Goal: Task Accomplishment & Management: Manage account settings

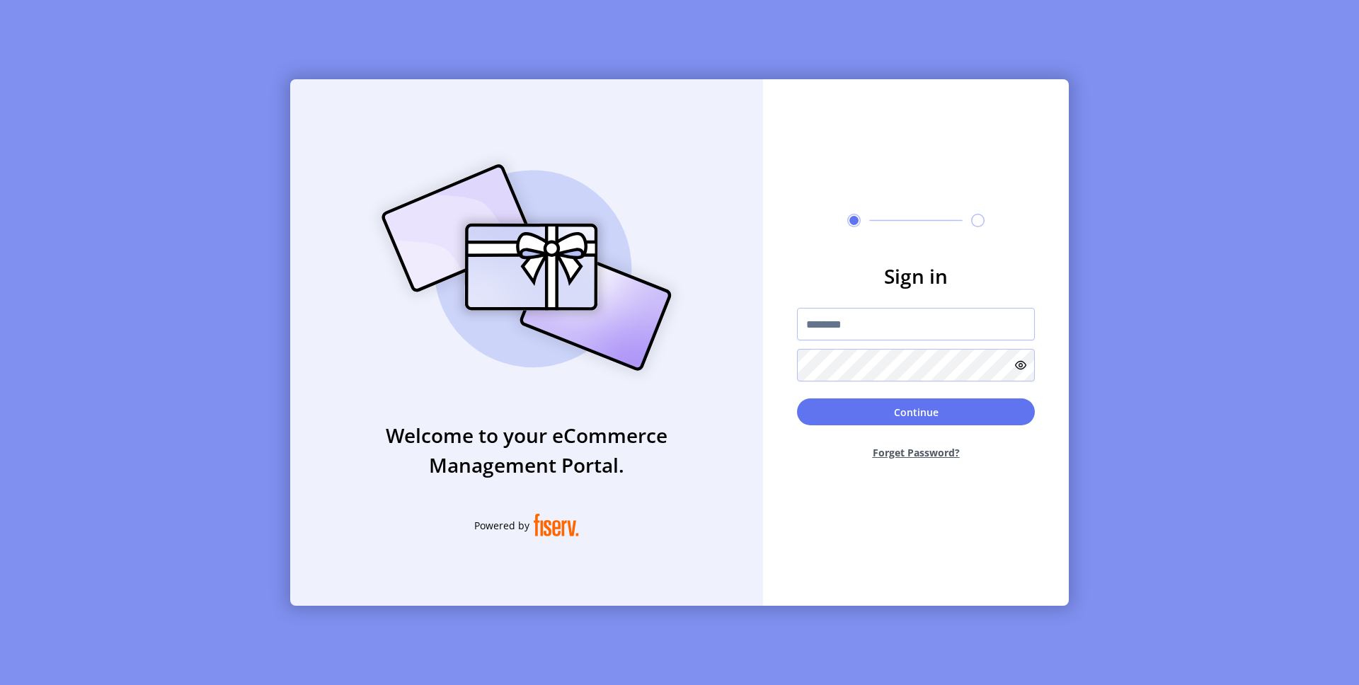
click at [837, 342] on div at bounding box center [916, 345] width 238 height 74
click at [830, 322] on input "text" at bounding box center [916, 324] width 238 height 33
type input "**********"
click at [913, 408] on button "Continue" at bounding box center [916, 412] width 238 height 27
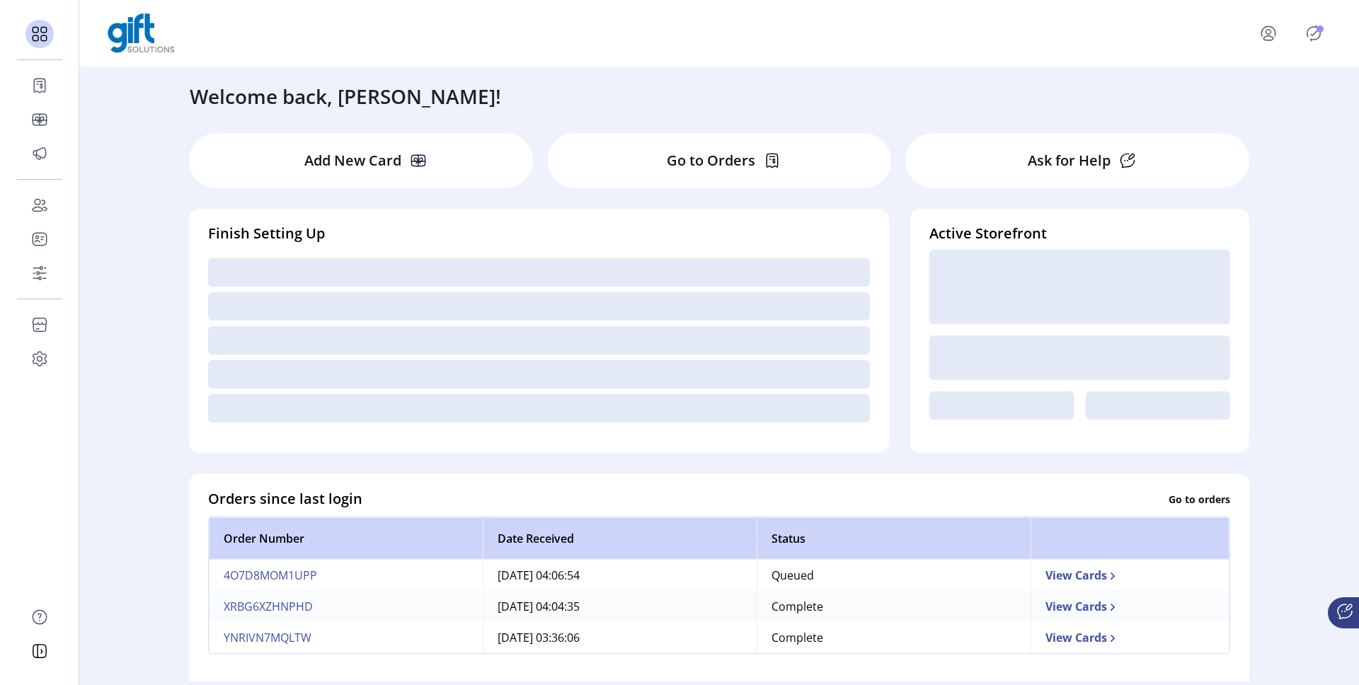
scroll to position [45, 0]
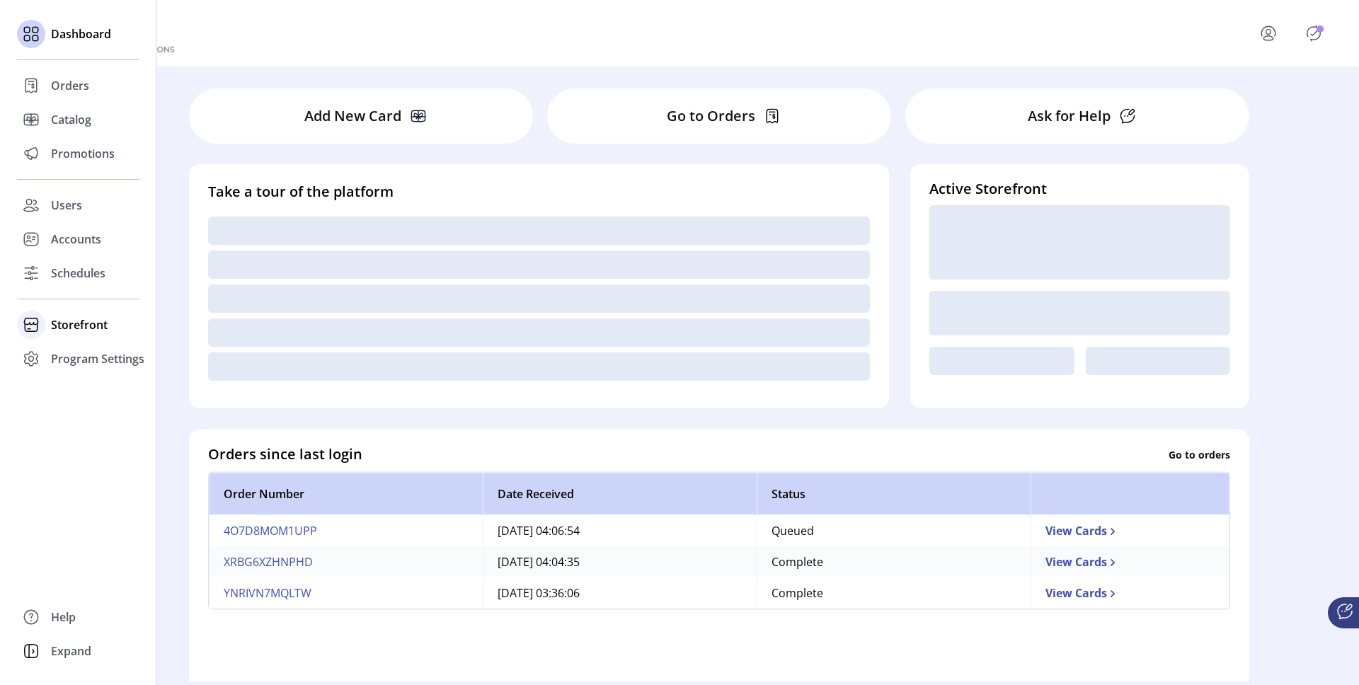
click at [55, 328] on span "Storefront" at bounding box center [79, 324] width 57 height 17
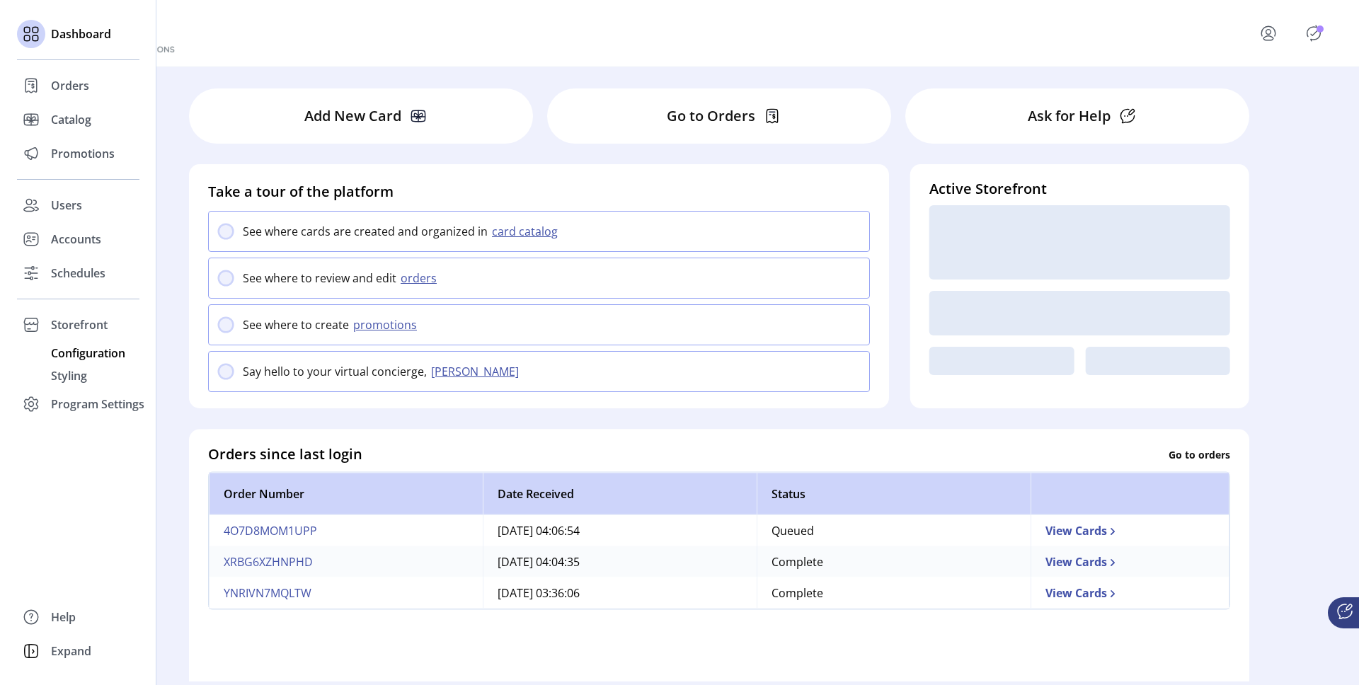
click at [82, 353] on span "Configuration" at bounding box center [88, 353] width 74 height 17
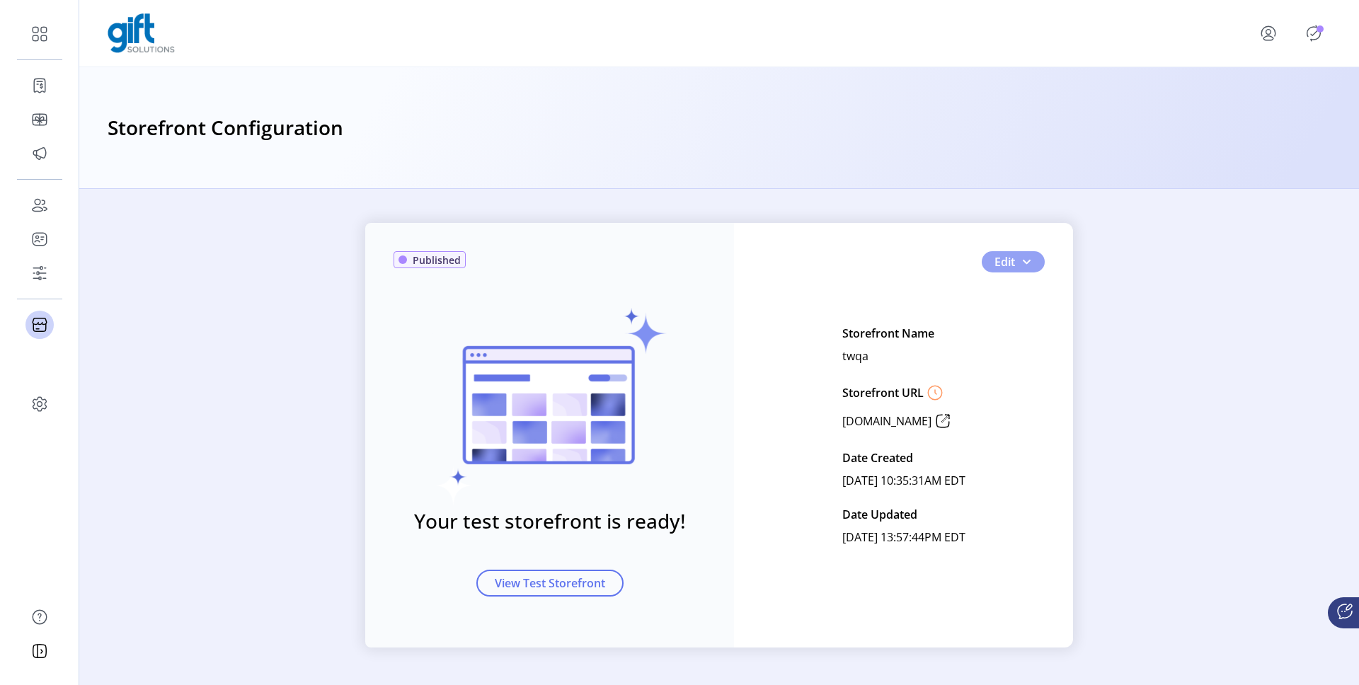
click at [1029, 257] on span "button" at bounding box center [1026, 261] width 11 height 11
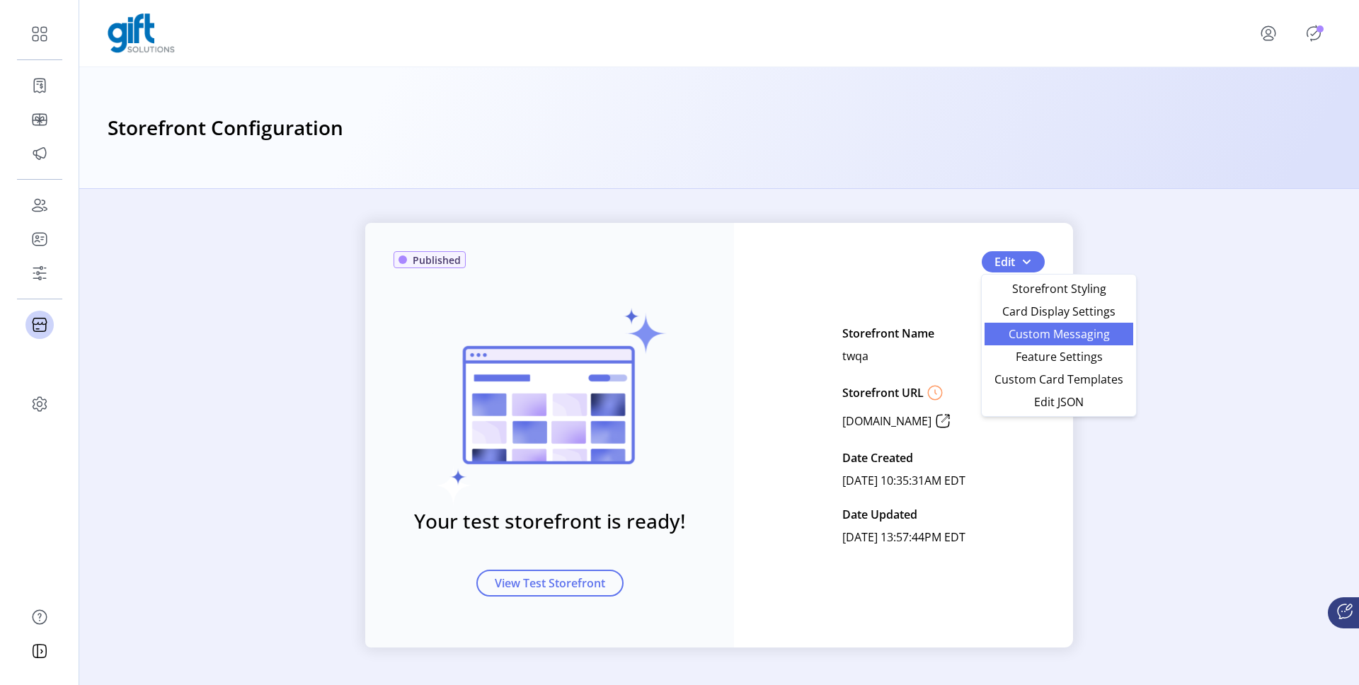
click at [1023, 328] on span "Custom Messaging" at bounding box center [1059, 333] width 132 height 11
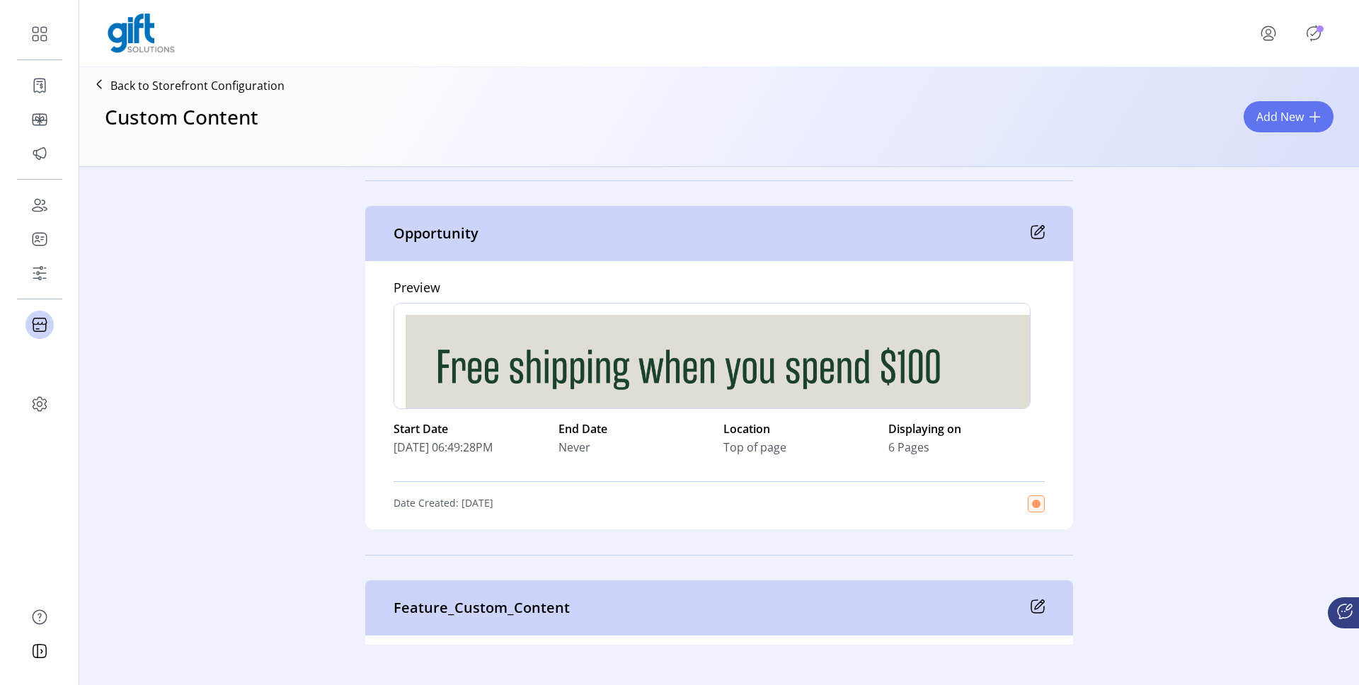
click at [1033, 229] on icon at bounding box center [1038, 232] width 14 height 14
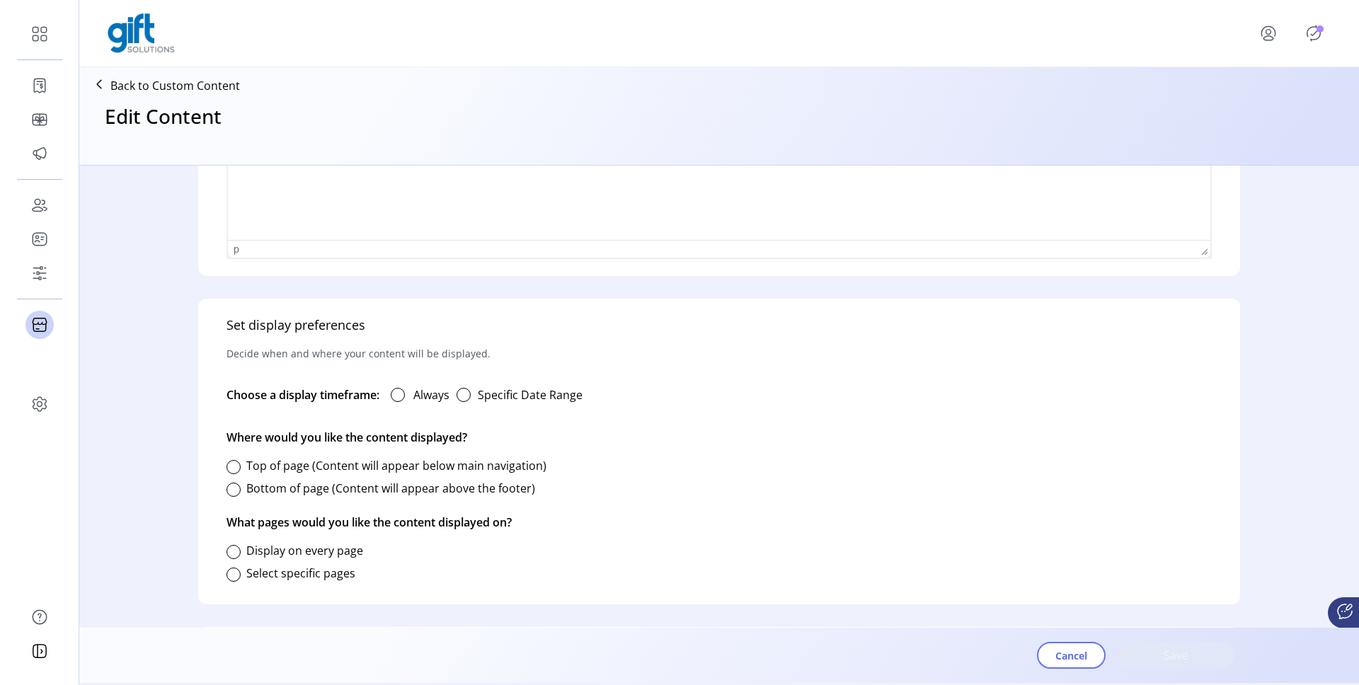
type input "**********"
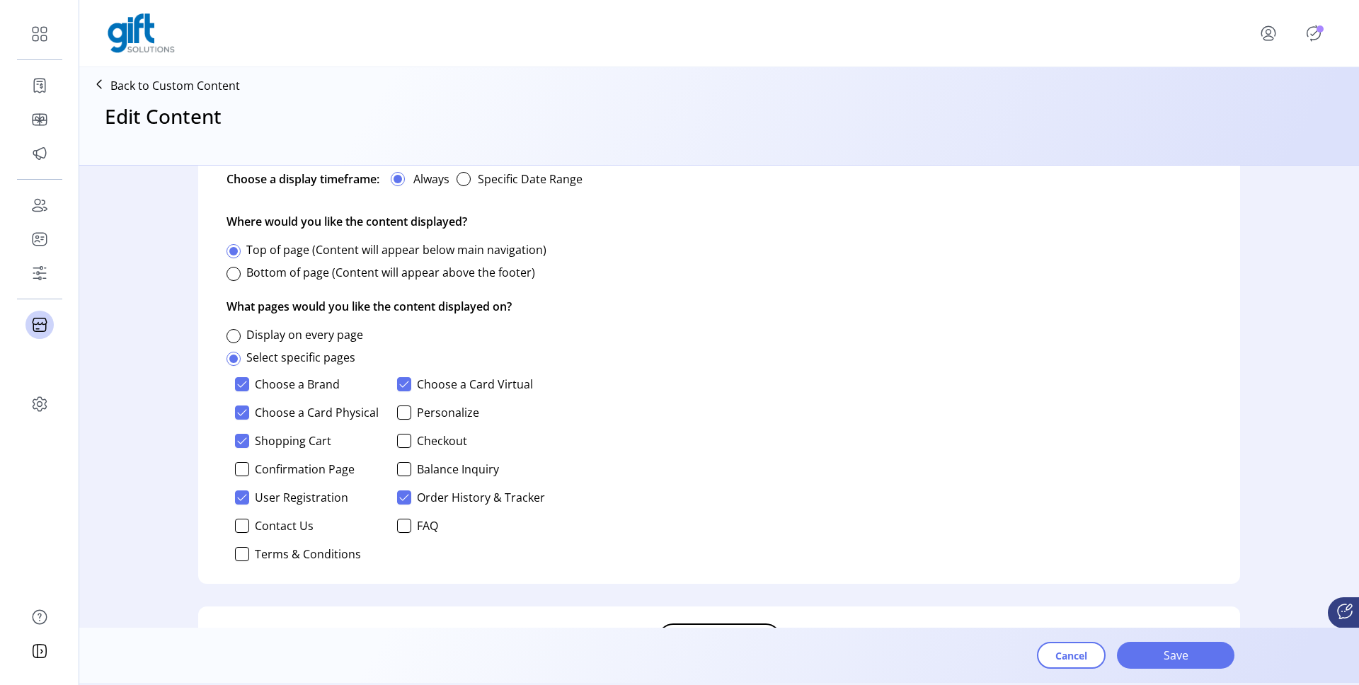
click at [166, 86] on p "Back to Custom Content" at bounding box center [175, 85] width 130 height 17
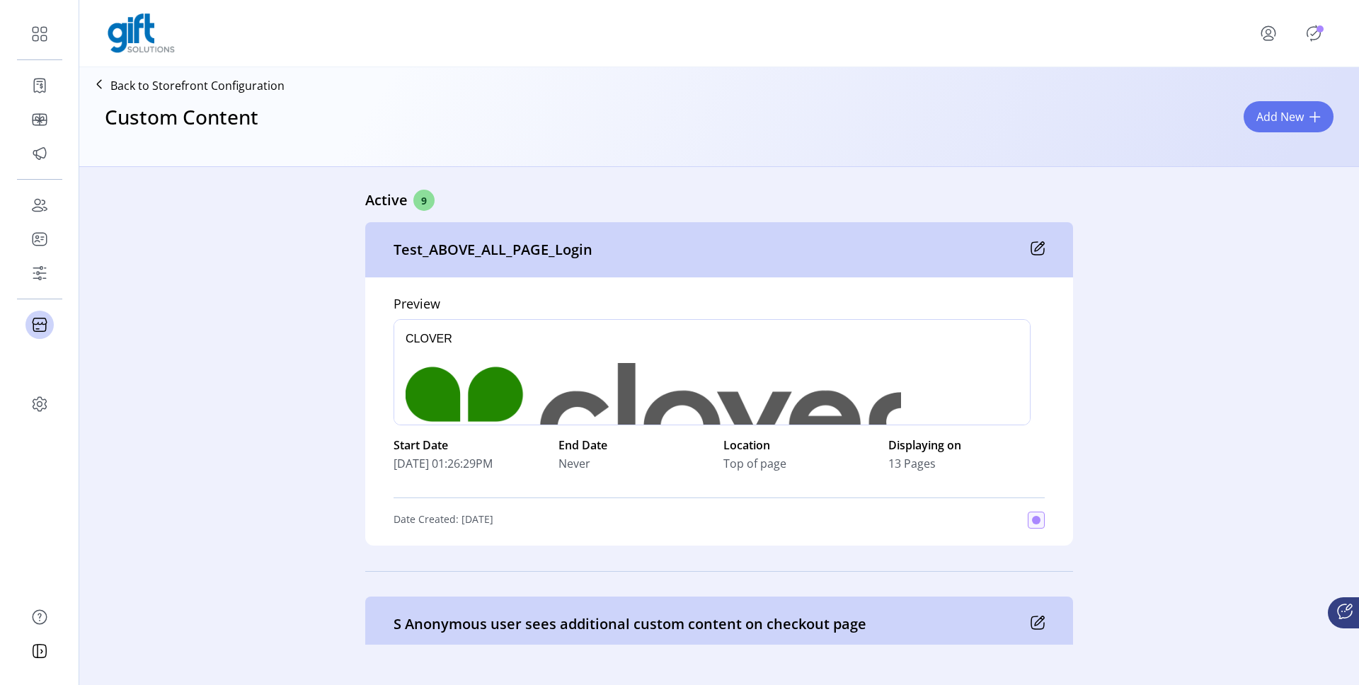
click at [1316, 36] on icon "Publisher Panel" at bounding box center [1314, 33] width 23 height 23
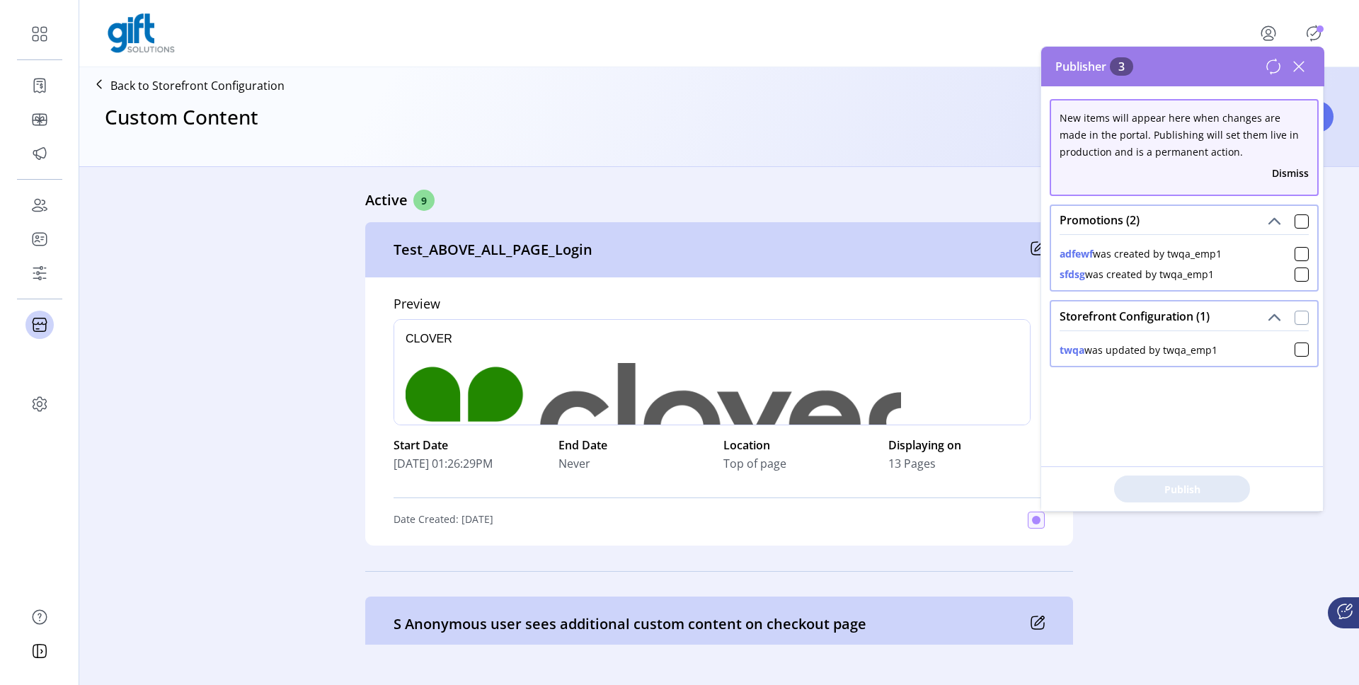
click at [1297, 316] on div at bounding box center [1302, 318] width 14 height 14
click at [1167, 487] on span "Publish 1 Items" at bounding box center [1182, 489] width 99 height 15
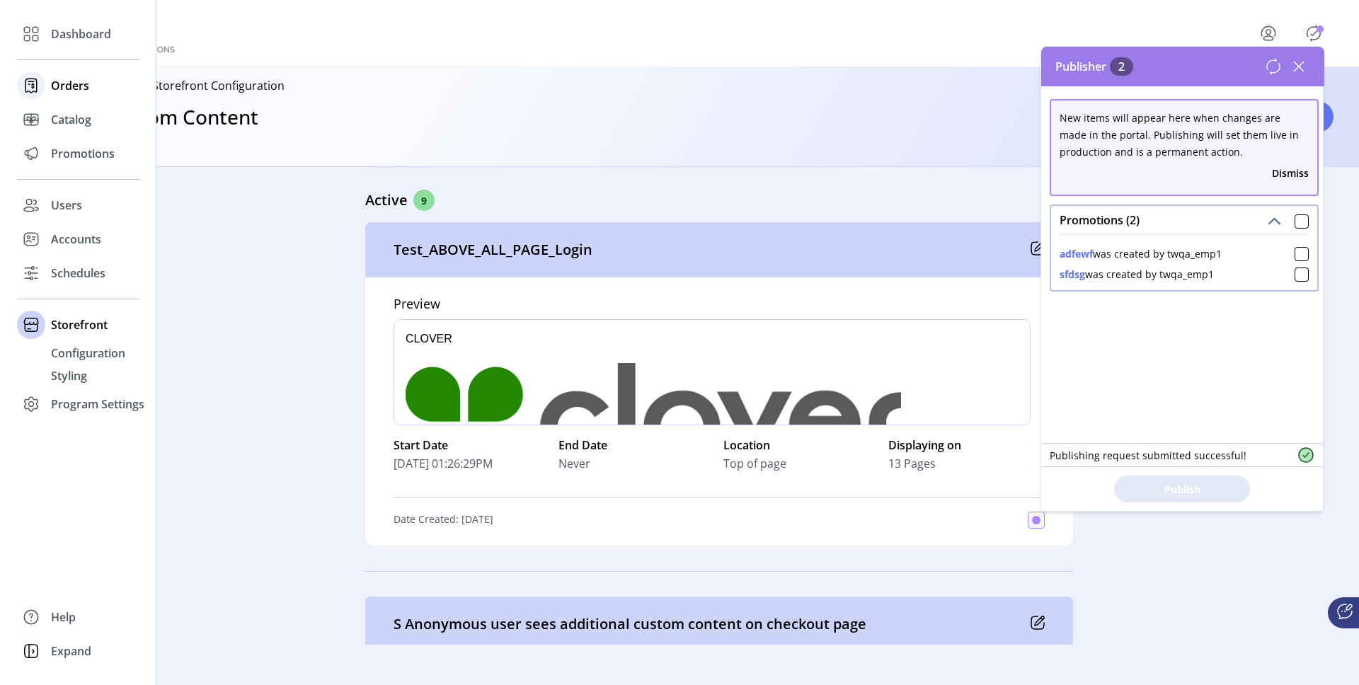
click at [52, 94] on div "Orders" at bounding box center [78, 86] width 122 height 34
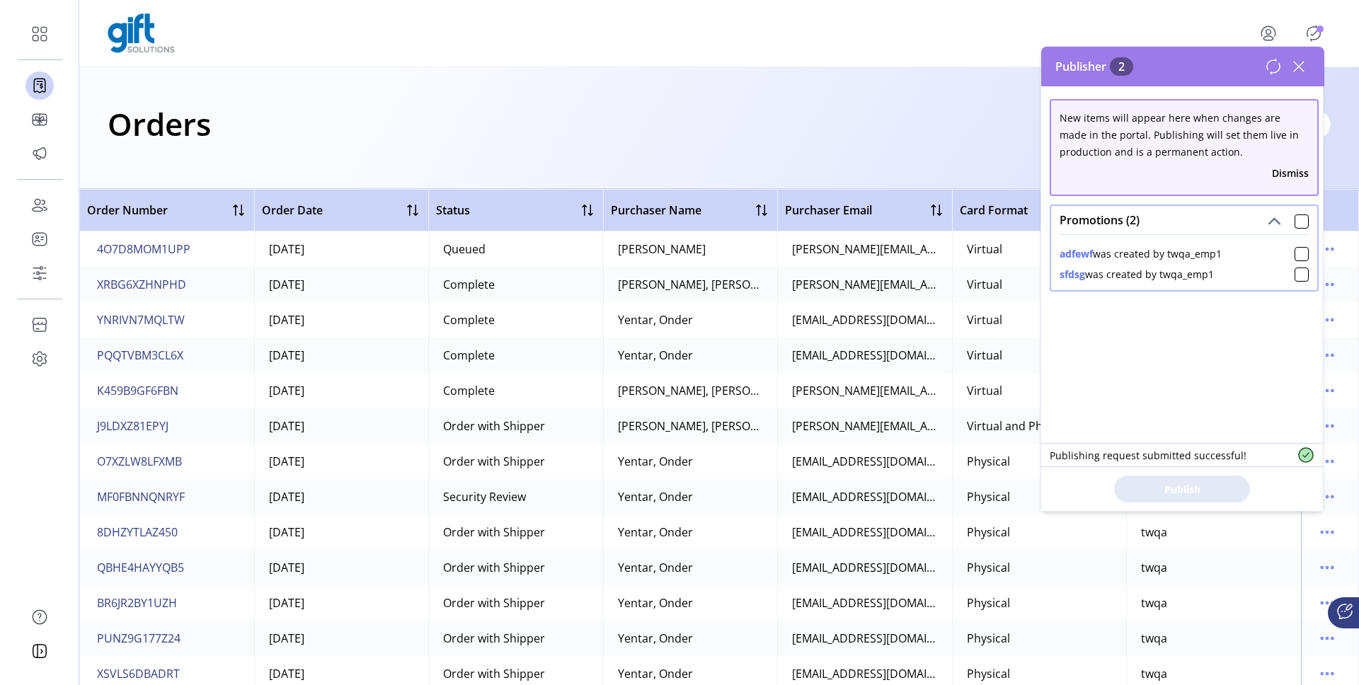
click at [1299, 64] on icon at bounding box center [1299, 66] width 23 height 23
